Goal: Task Accomplishment & Management: Manage account settings

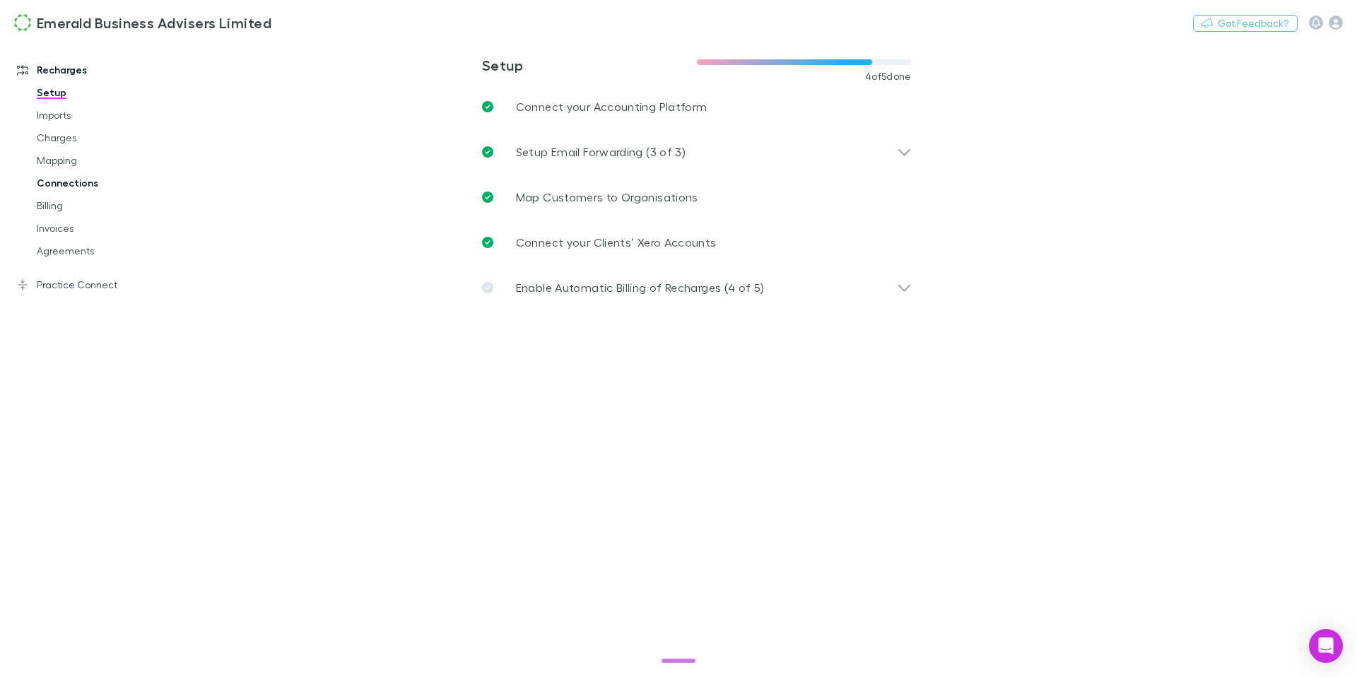
click at [61, 188] on link "Connections" at bounding box center [102, 183] width 158 height 23
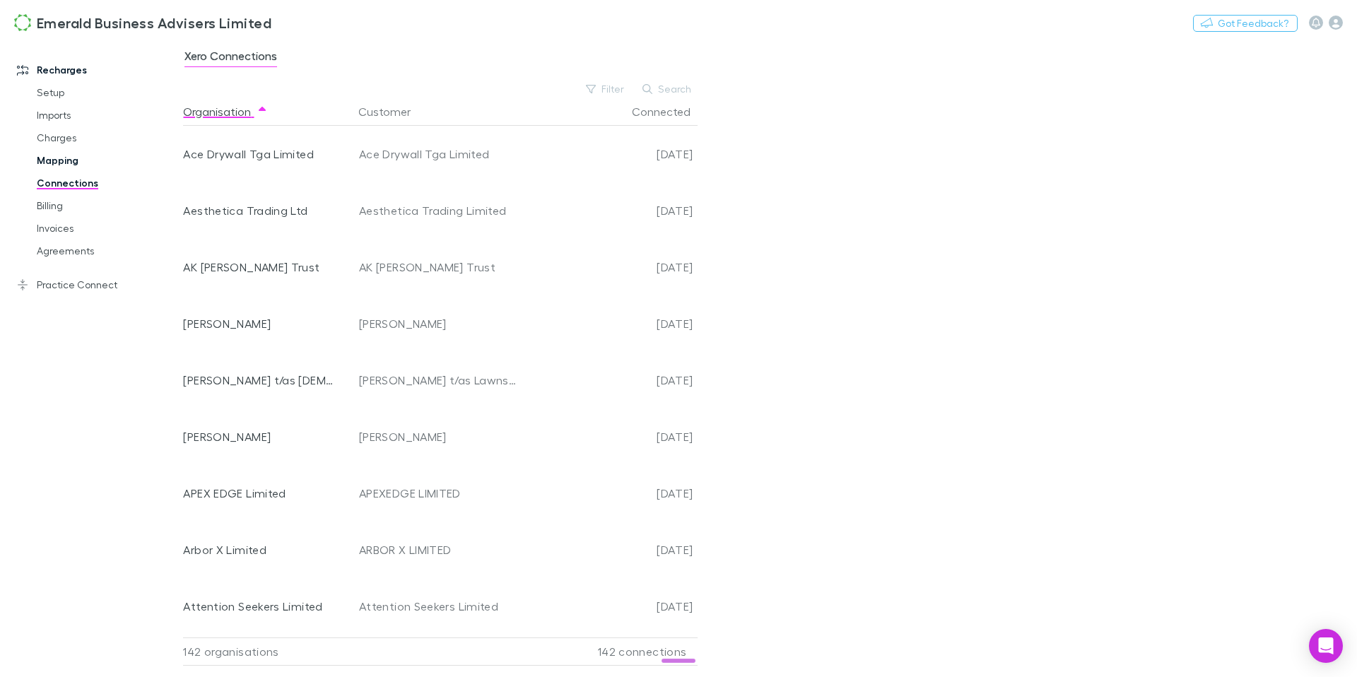
click at [61, 162] on link "Mapping" at bounding box center [102, 160] width 158 height 23
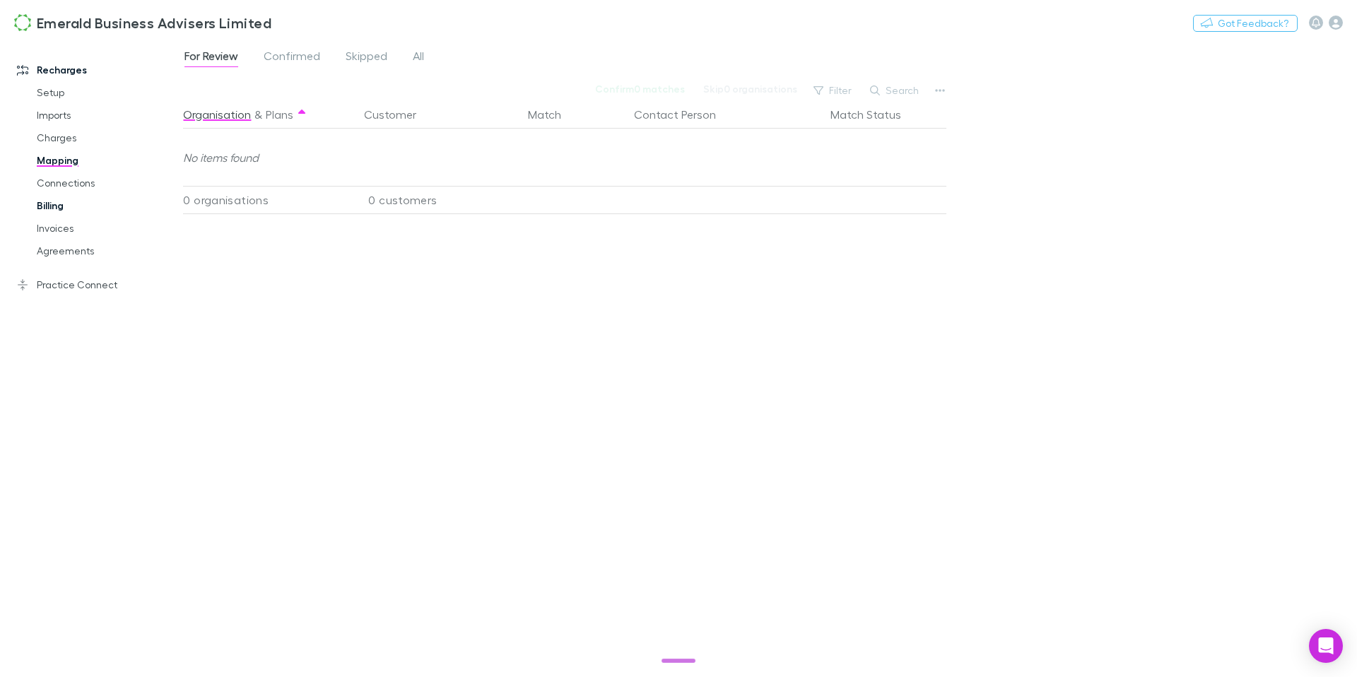
click at [56, 206] on link "Billing" at bounding box center [102, 205] width 158 height 23
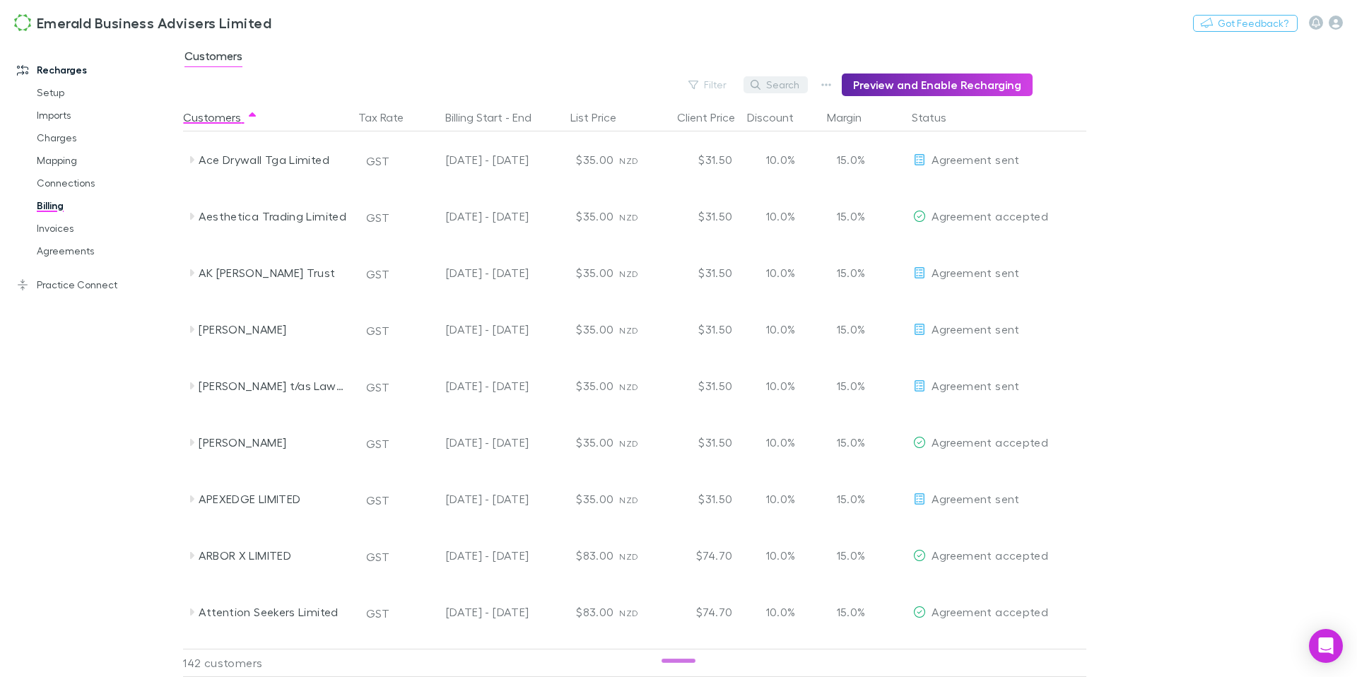
click at [799, 89] on button "Search" at bounding box center [776, 84] width 64 height 17
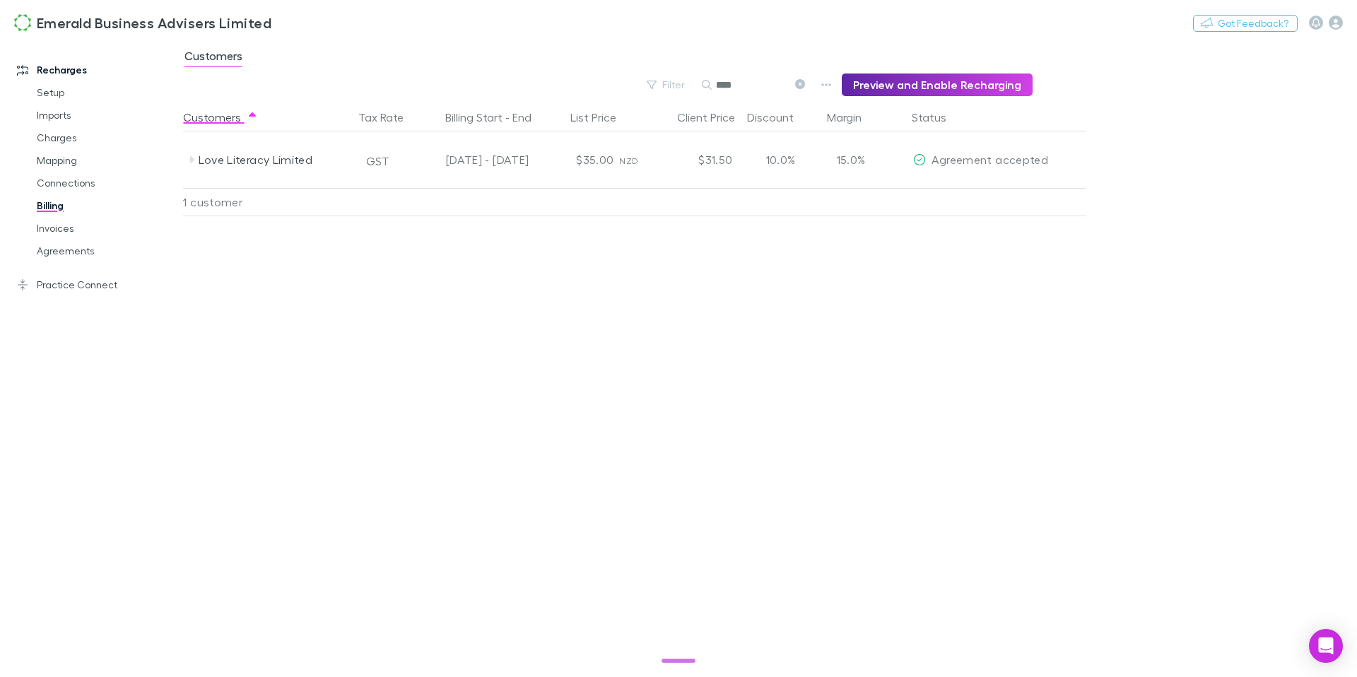
drag, startPoint x: 760, startPoint y: 88, endPoint x: 717, endPoint y: 86, distance: 43.1
click at [717, 86] on div "****" at bounding box center [755, 84] width 106 height 17
type input "*******"
click at [47, 93] on link "Setup" at bounding box center [102, 92] width 158 height 23
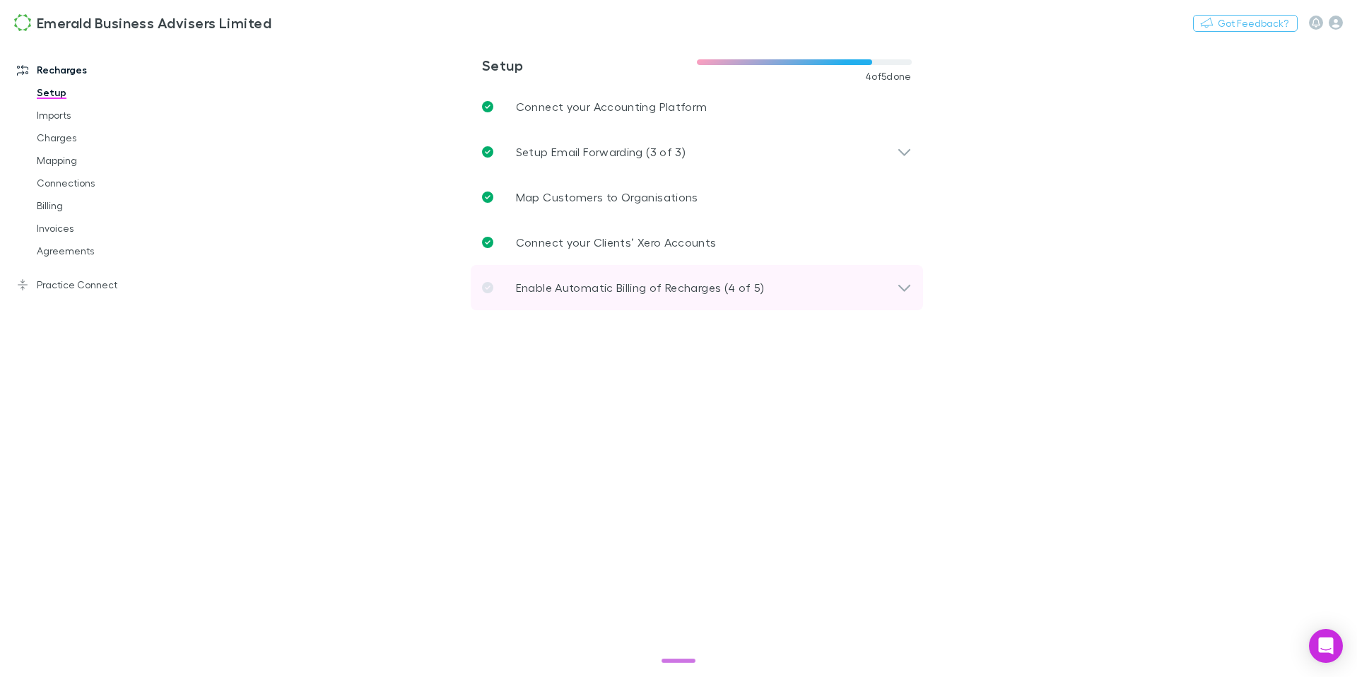
click at [640, 281] on p "Enable Automatic Billing of Recharges (4 of 5)" at bounding box center [640, 287] width 249 height 17
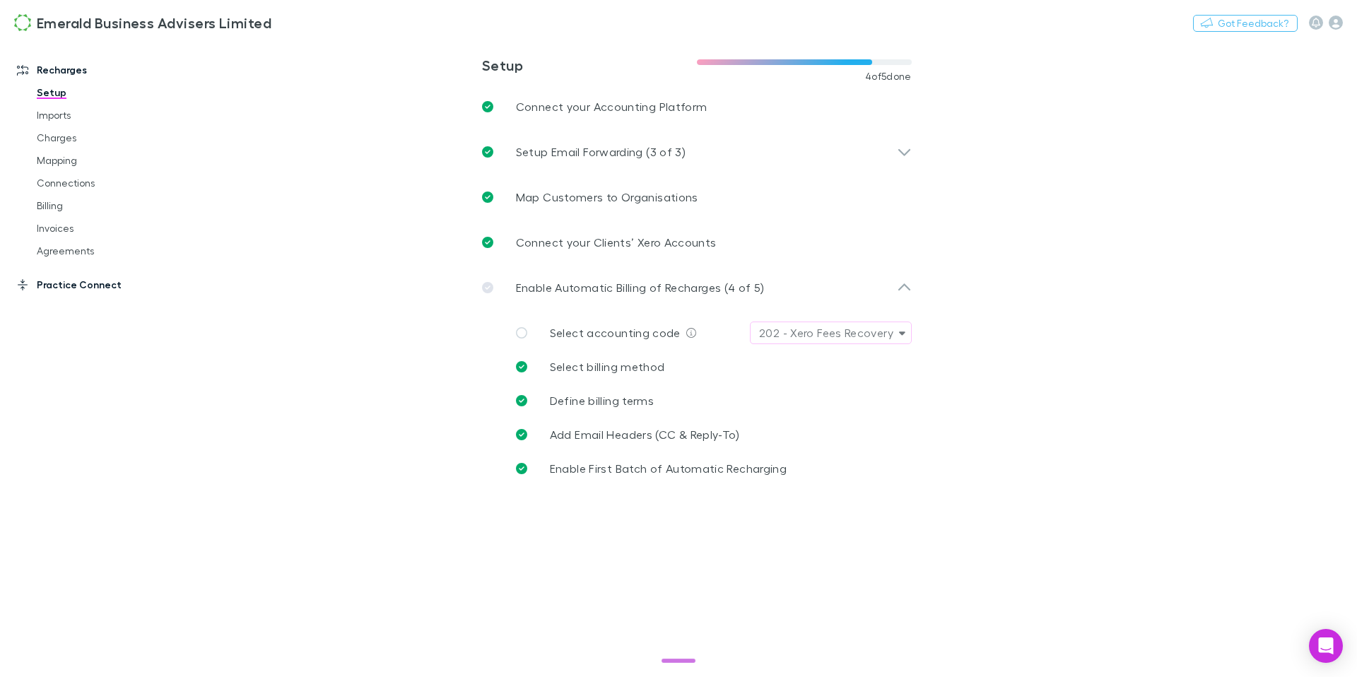
click at [95, 286] on link "Practice Connect" at bounding box center [91, 285] width 177 height 23
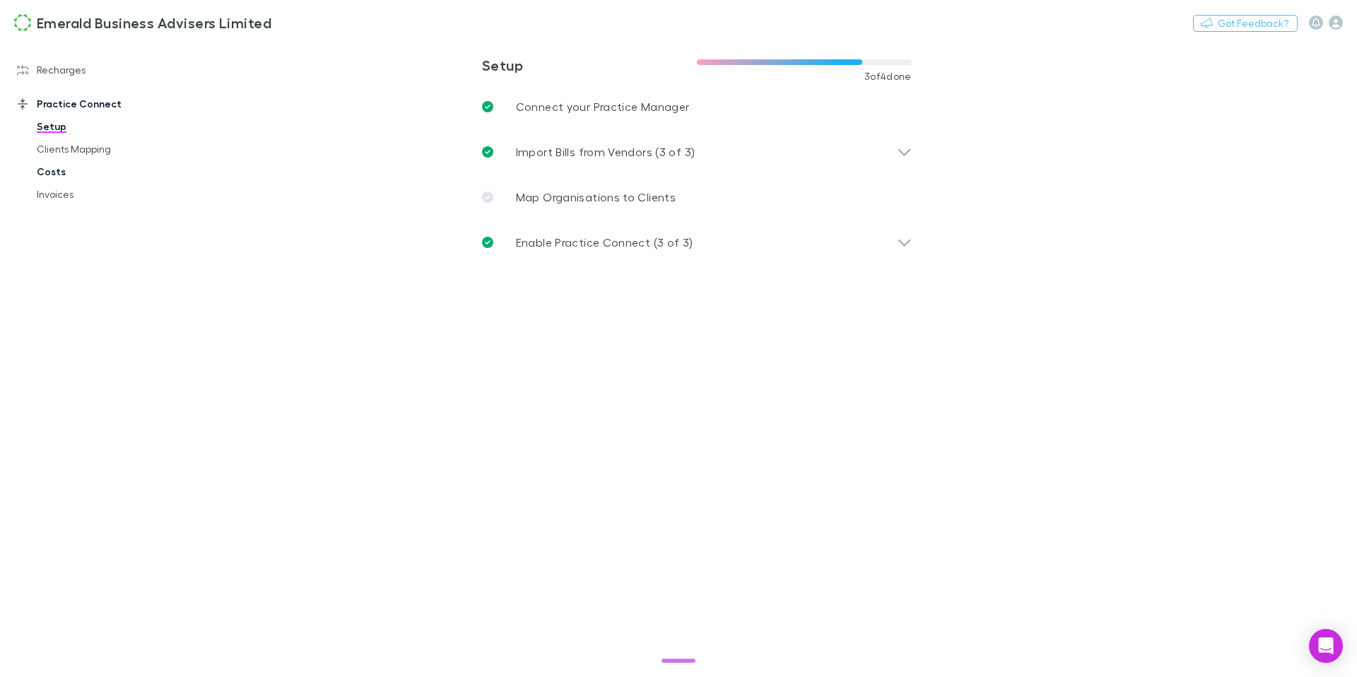
click at [56, 171] on link "Costs" at bounding box center [102, 171] width 158 height 23
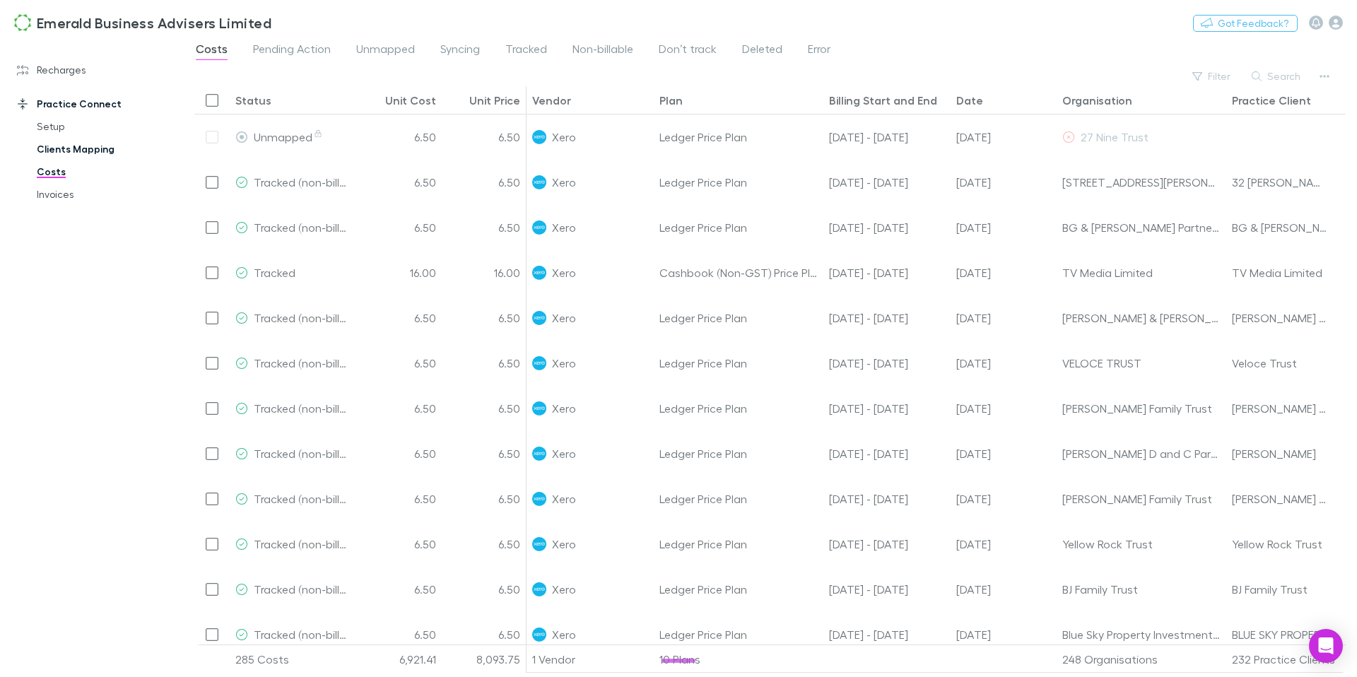
click at [59, 153] on link "Clients Mapping" at bounding box center [102, 149] width 158 height 23
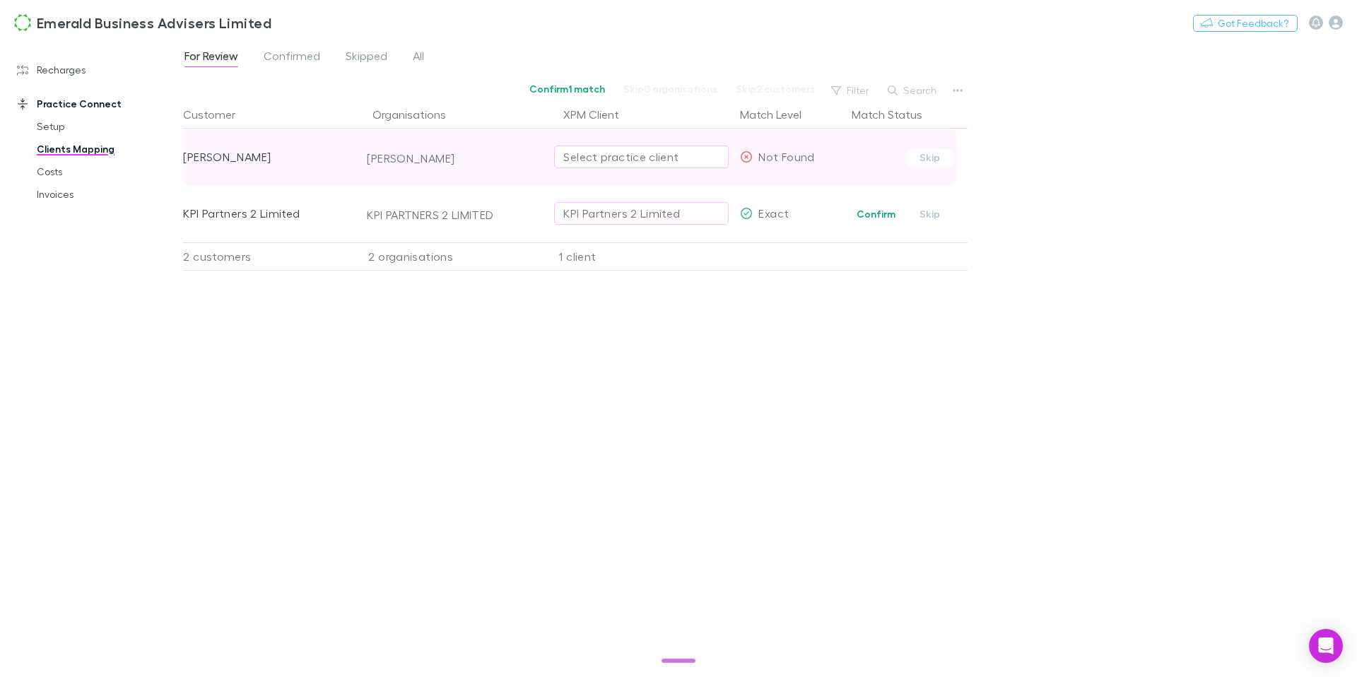
click at [607, 157] on div "Select practice client" at bounding box center [641, 156] width 156 height 17
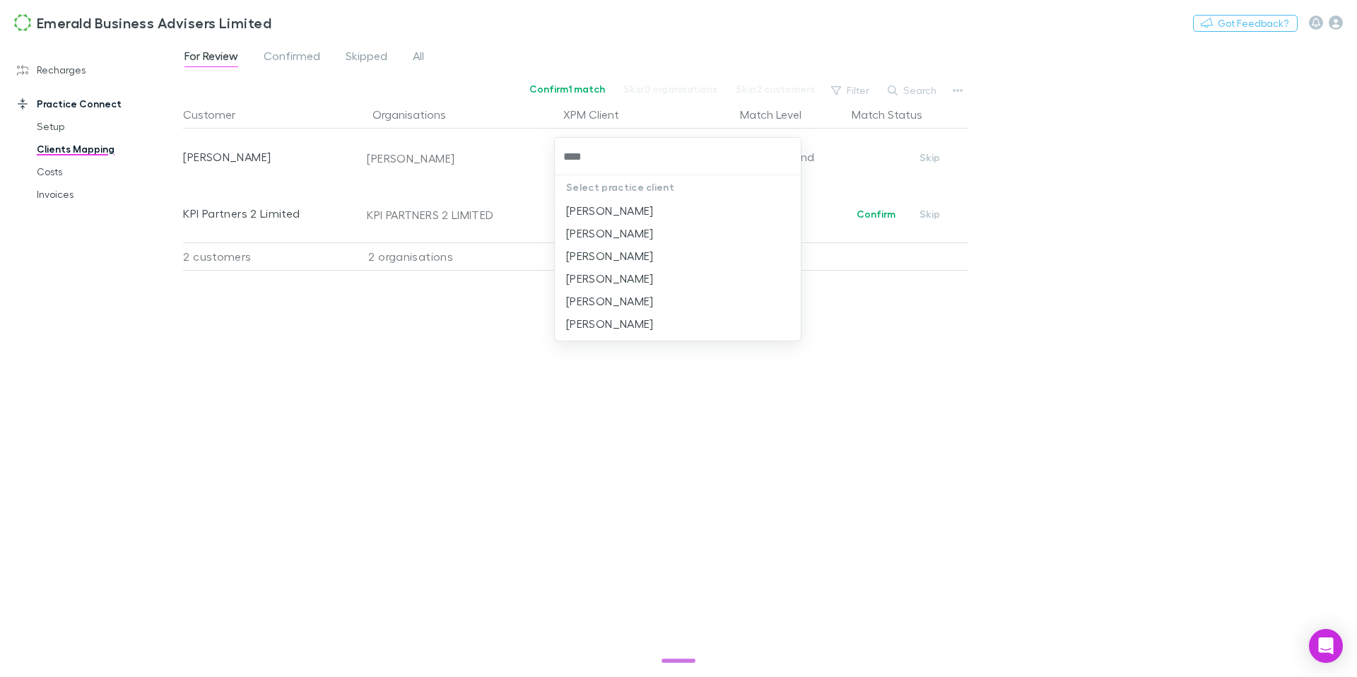
type input "*****"
click at [633, 252] on li "[PERSON_NAME]" at bounding box center [678, 256] width 246 height 23
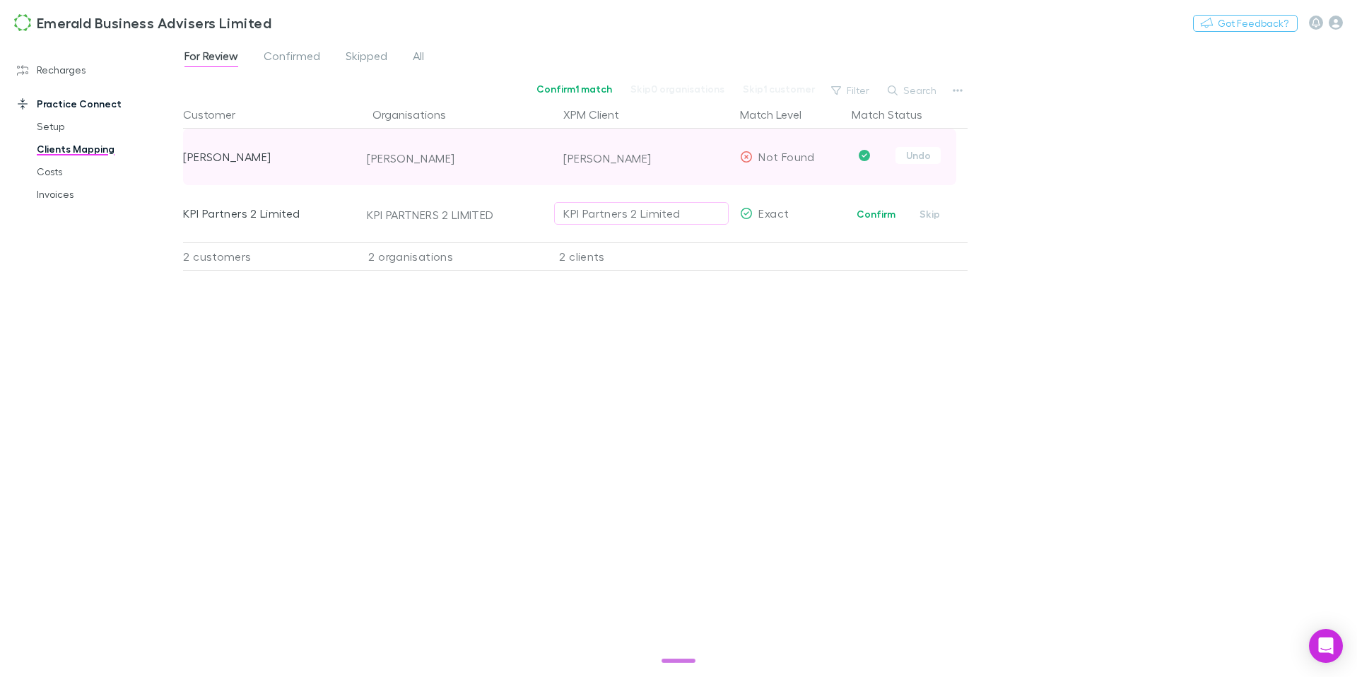
click at [869, 158] on icon "Confirmed" at bounding box center [864, 155] width 11 height 11
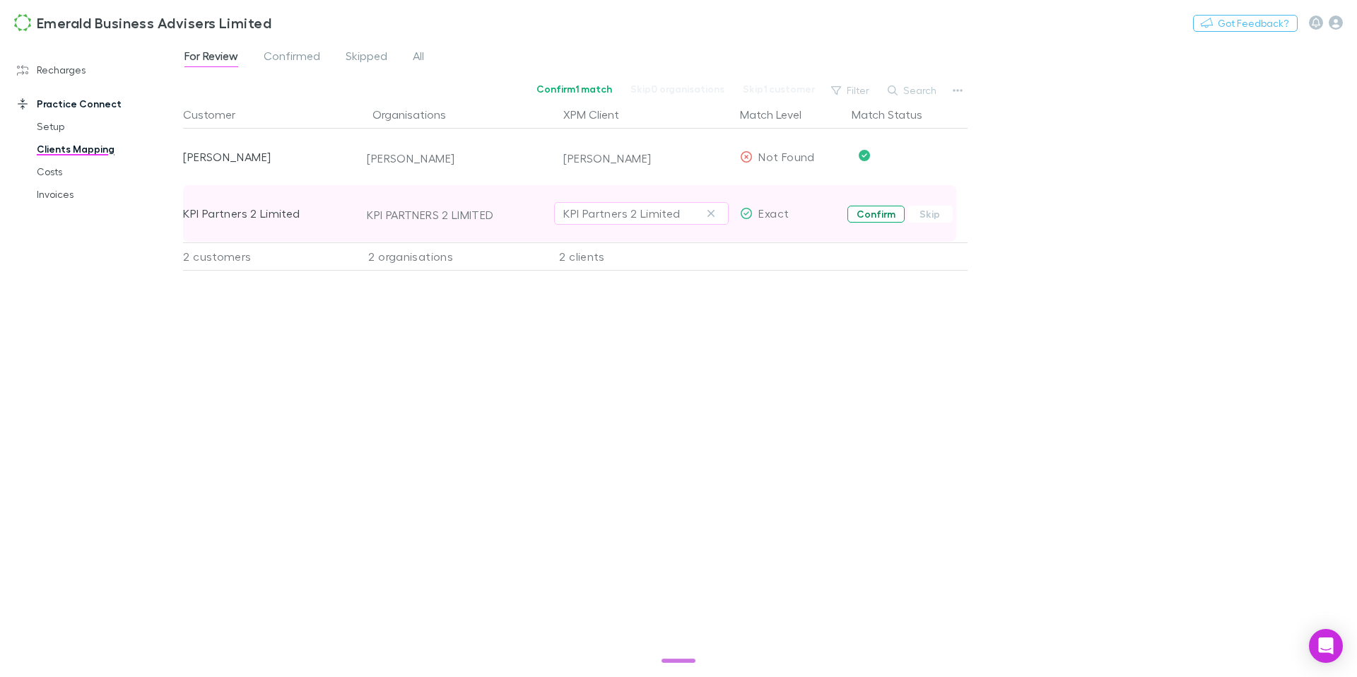
click at [881, 219] on button "Confirm" at bounding box center [876, 214] width 57 height 17
click at [303, 61] on span "Confirmed" at bounding box center [292, 58] width 57 height 18
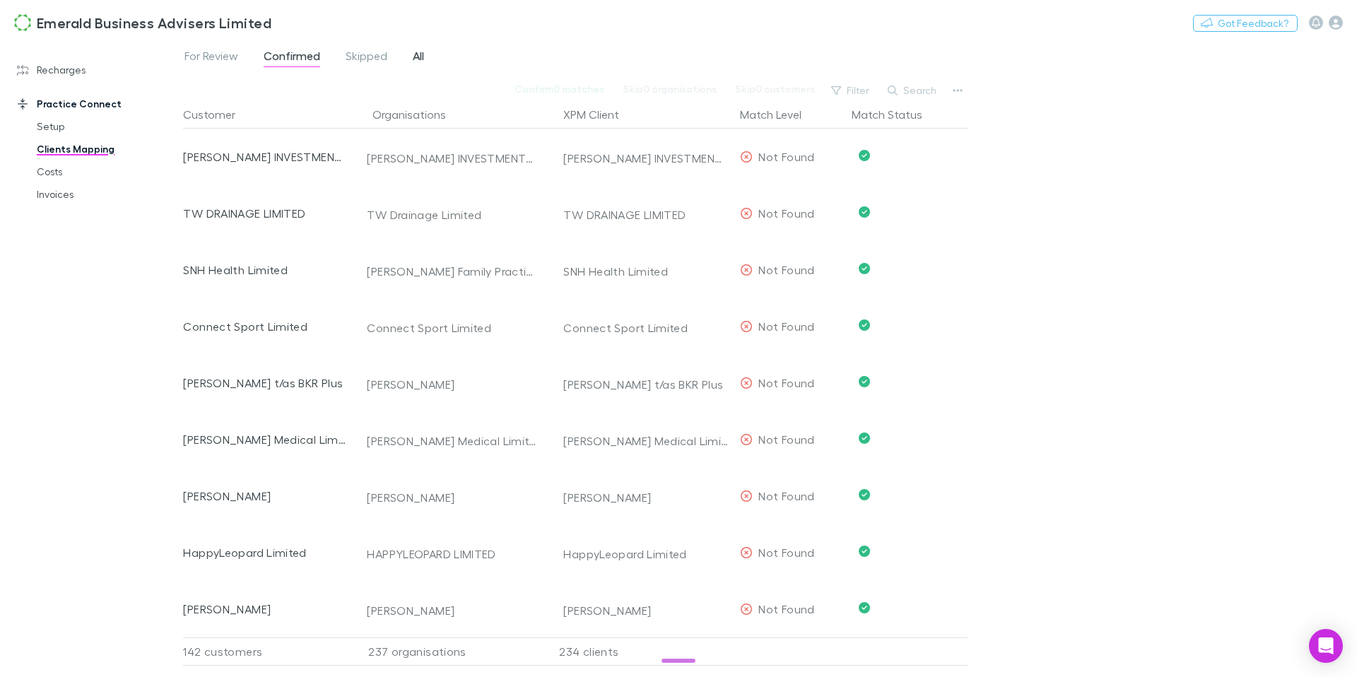
click at [420, 57] on span "All" at bounding box center [418, 58] width 11 height 18
drag, startPoint x: 419, startPoint y: 57, endPoint x: 202, endPoint y: 57, distance: 217.0
click at [202, 57] on span "For Review" at bounding box center [211, 58] width 54 height 18
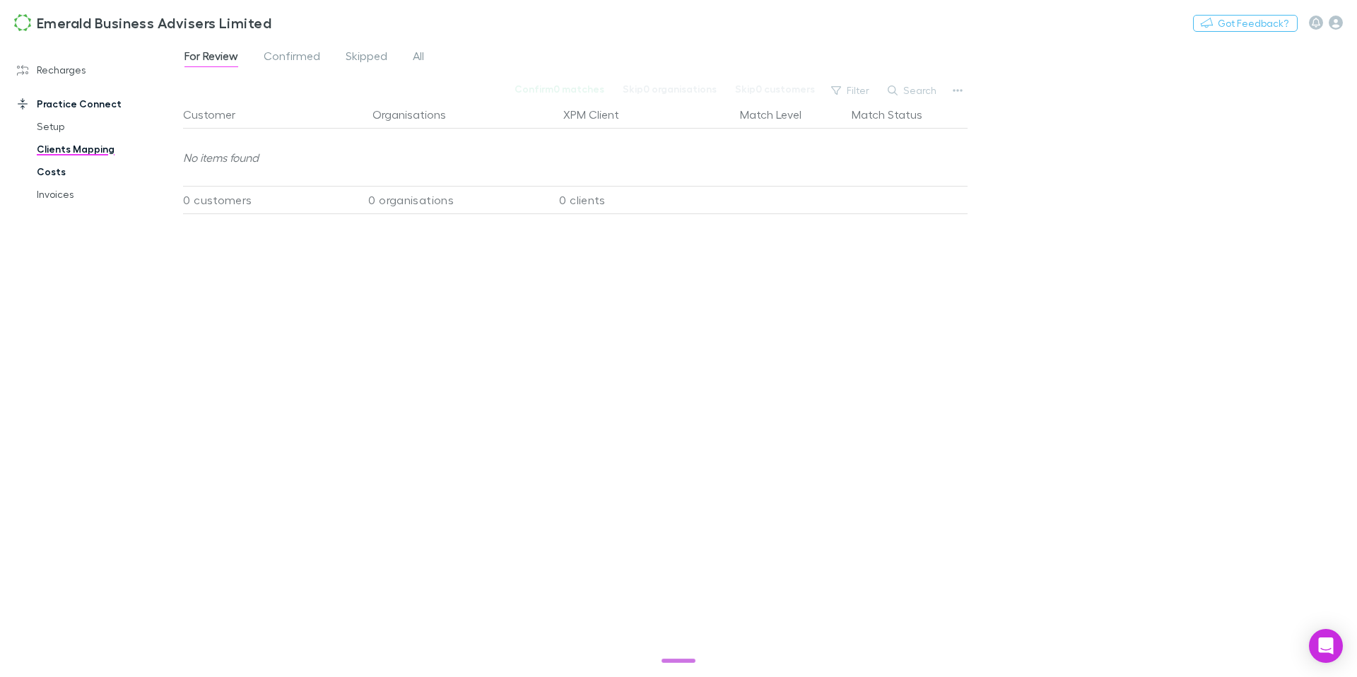
click at [70, 171] on link "Costs" at bounding box center [102, 171] width 158 height 23
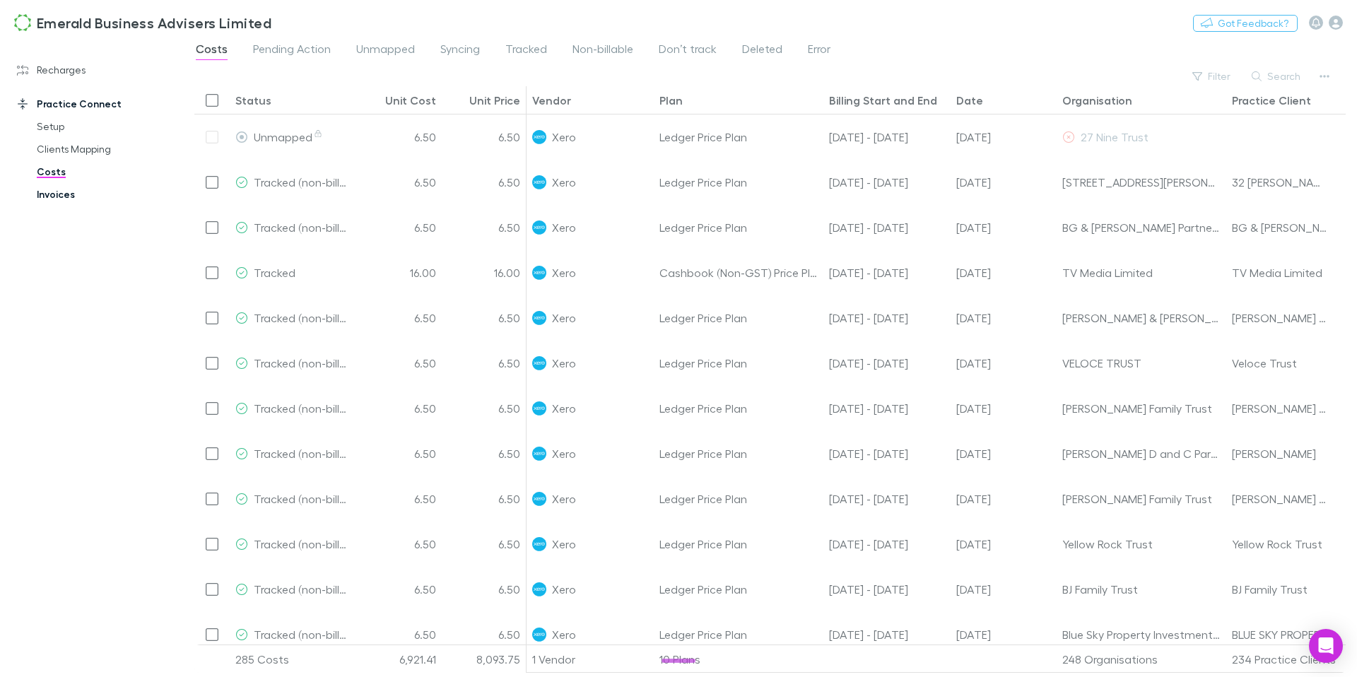
click at [71, 196] on link "Invoices" at bounding box center [102, 194] width 158 height 23
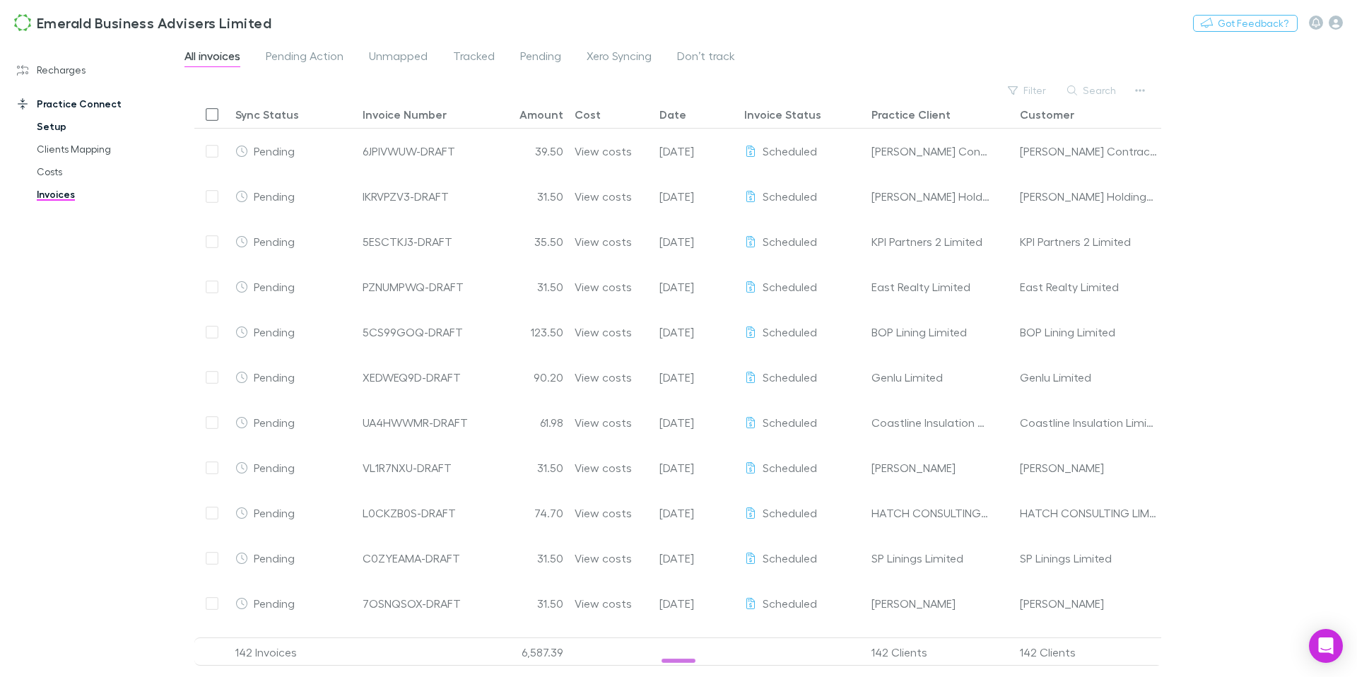
click at [43, 119] on link "Setup" at bounding box center [102, 126] width 158 height 23
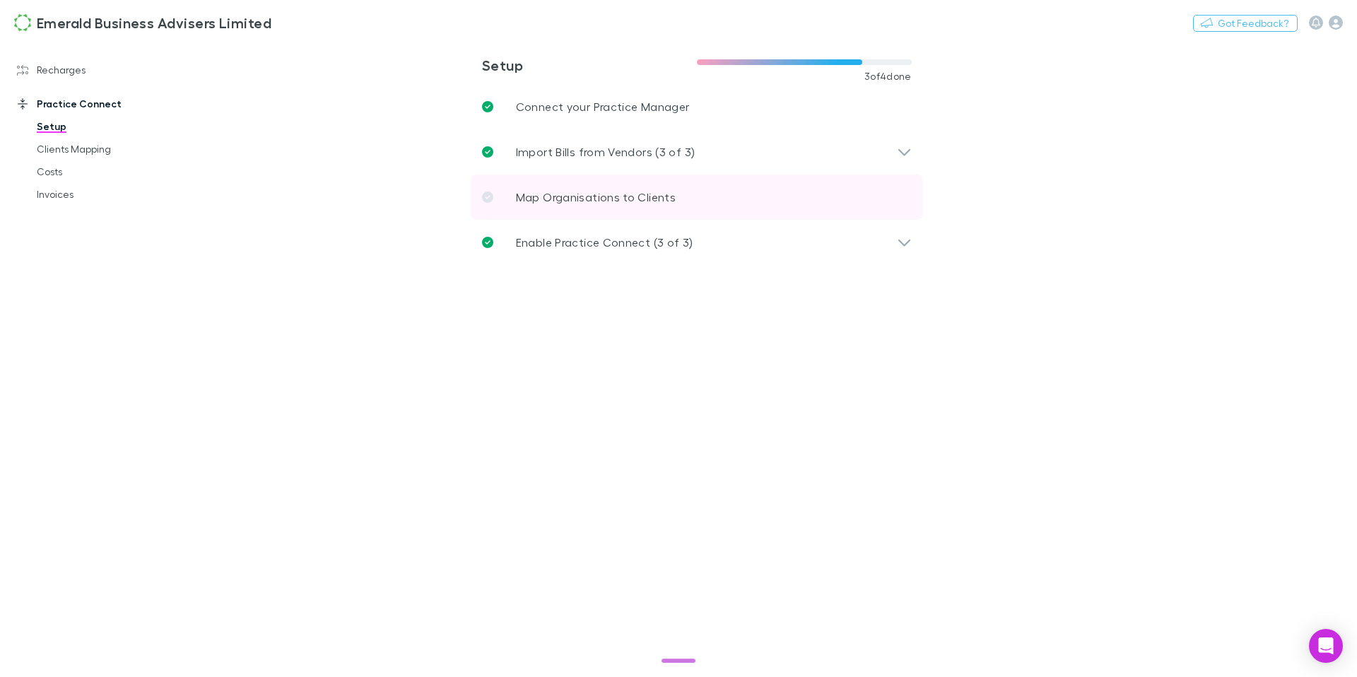
click at [580, 197] on p "Map Organisations to Clients" at bounding box center [596, 197] width 160 height 17
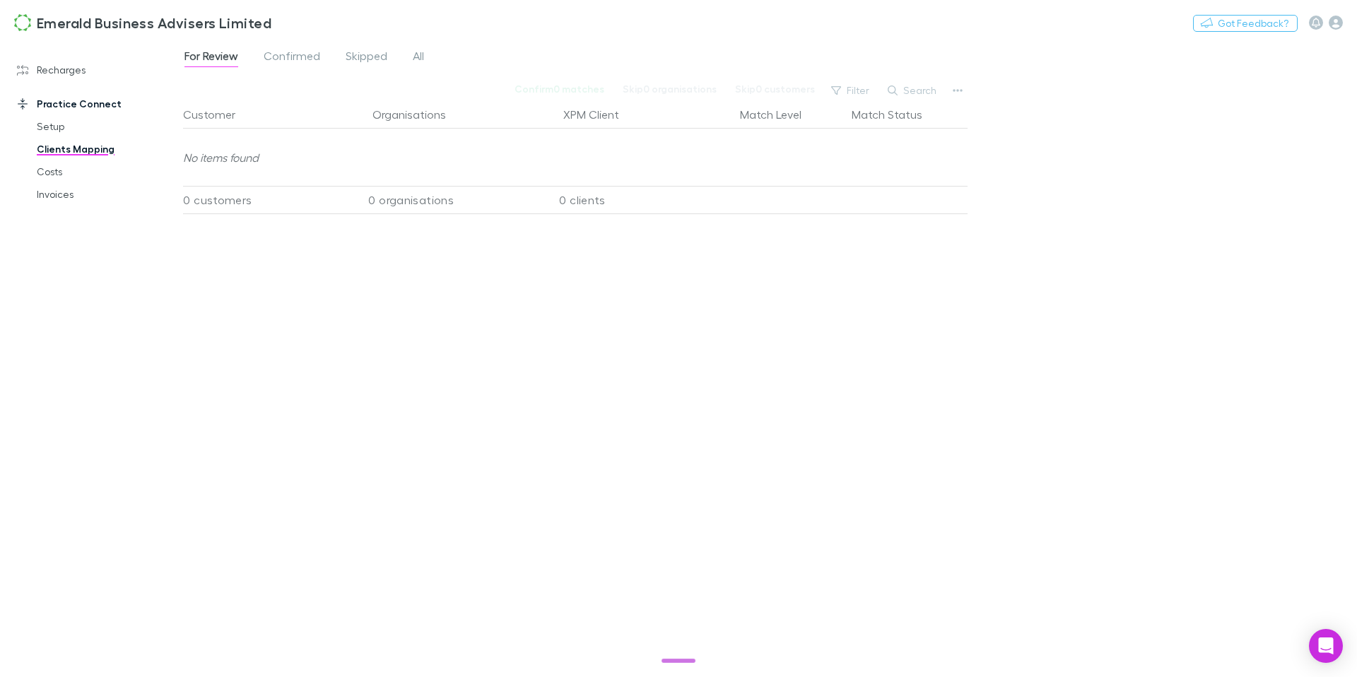
click at [86, 152] on link "Clients Mapping" at bounding box center [102, 149] width 158 height 23
click at [57, 129] on link "Setup" at bounding box center [102, 126] width 158 height 23
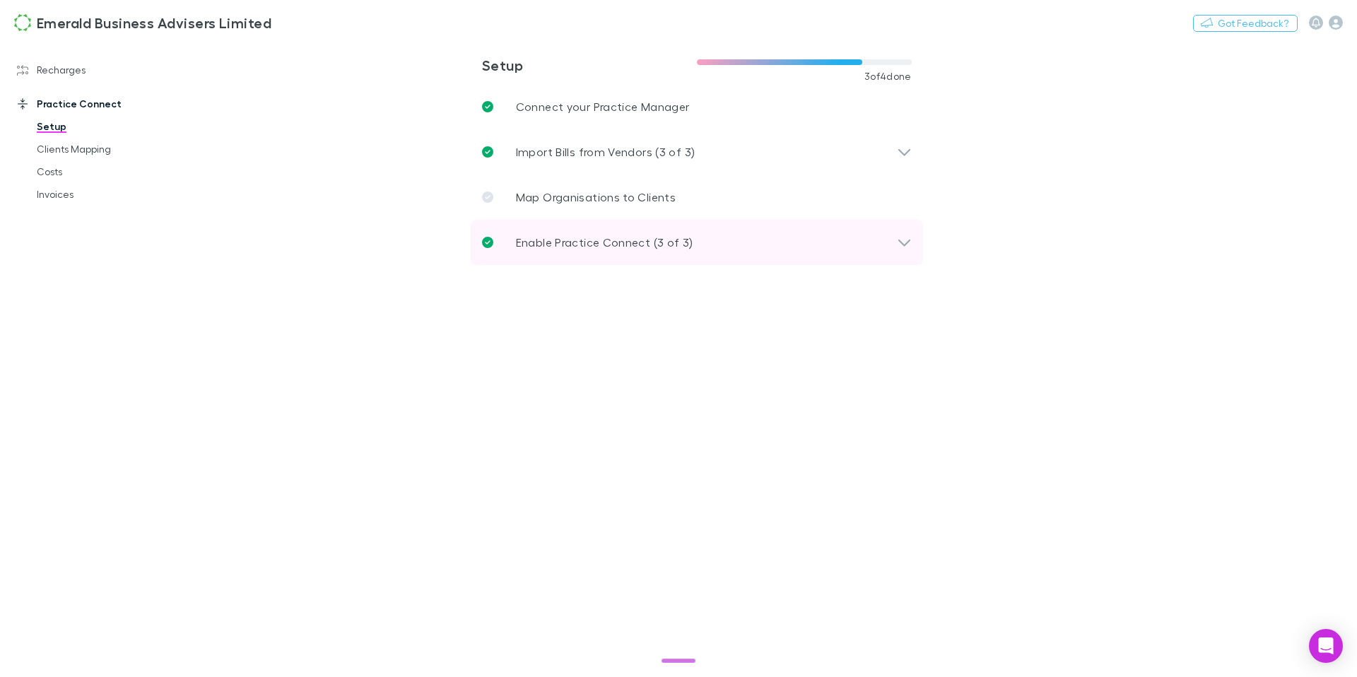
click at [528, 241] on p "Enable Practice Connect (3 of 3)" at bounding box center [604, 242] width 177 height 17
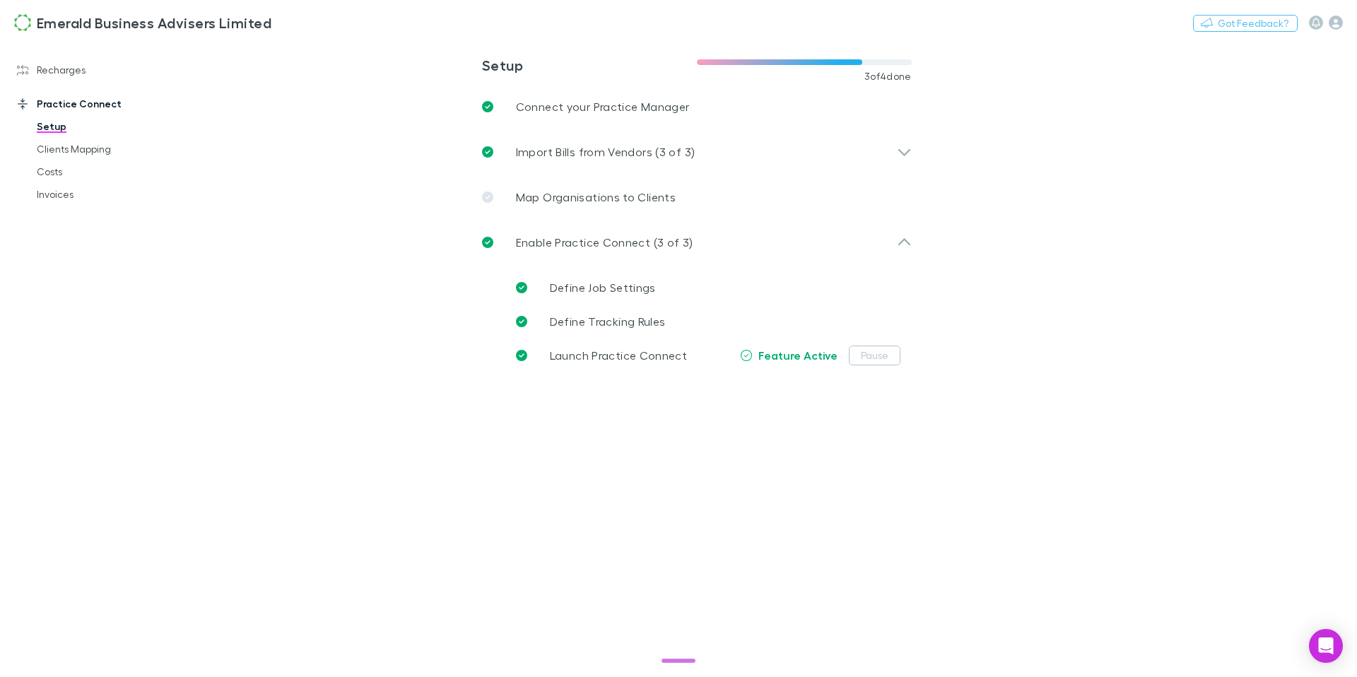
click at [360, 281] on main "**********" at bounding box center [770, 359] width 1174 height 638
